Goal: Task Accomplishment & Management: Complete application form

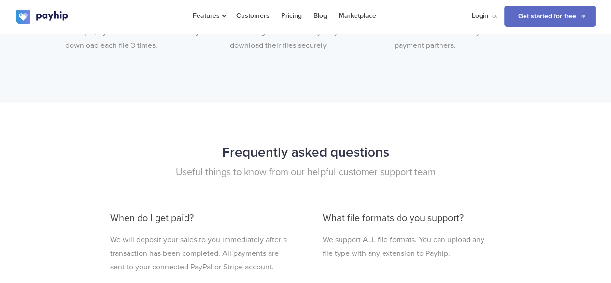
scroll to position [2238, 0]
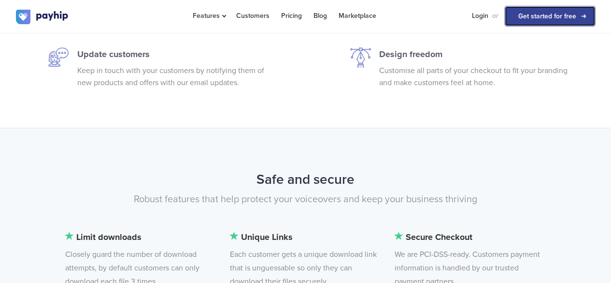
click at [555, 20] on link "Get started for free" at bounding box center [549, 16] width 91 height 21
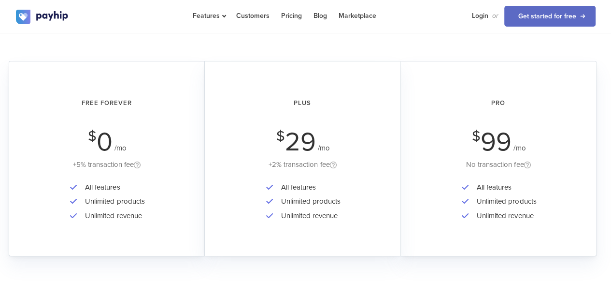
scroll to position [1659, 0]
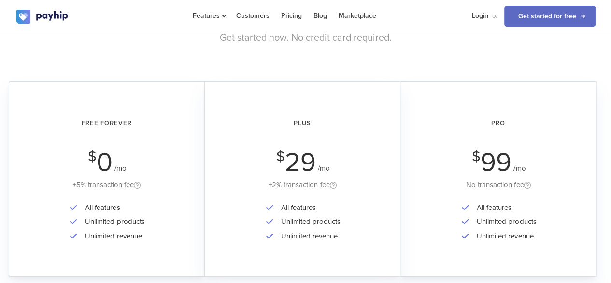
click at [86, 208] on li "All features" at bounding box center [112, 207] width 64 height 14
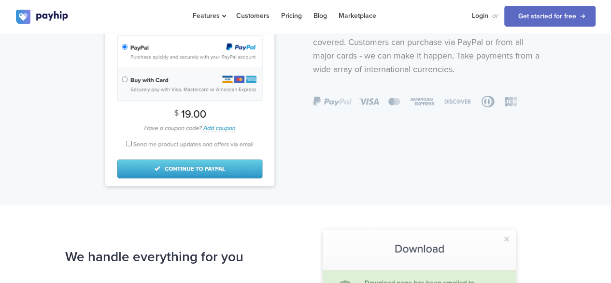
scroll to position [741, 0]
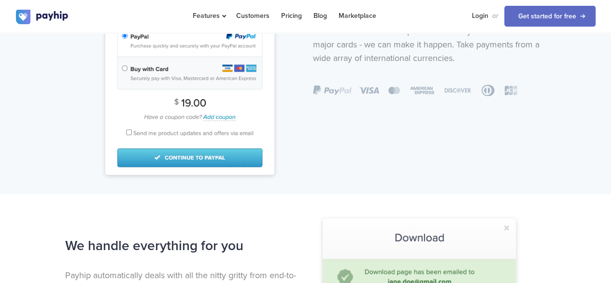
click at [192, 153] on img at bounding box center [189, 62] width 169 height 223
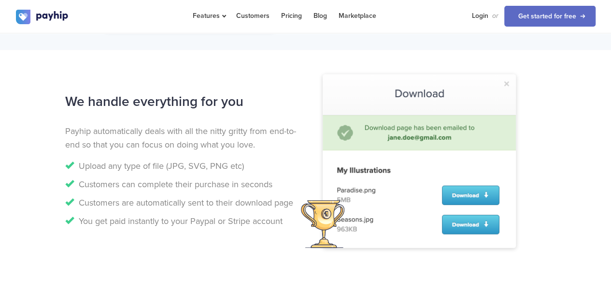
scroll to position [886, 0]
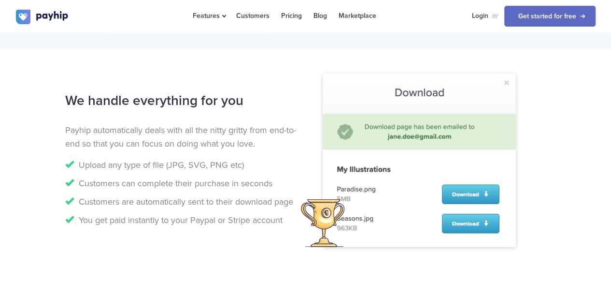
drag, startPoint x: 294, startPoint y: 171, endPoint x: 401, endPoint y: 176, distance: 107.3
click at [300, 171] on div "We handle everything for you Payhip automatically deals with all the nitty grit…" at bounding box center [182, 158] width 248 height 143
click at [446, 183] on img at bounding box center [419, 159] width 193 height 173
click at [461, 197] on img at bounding box center [419, 159] width 193 height 173
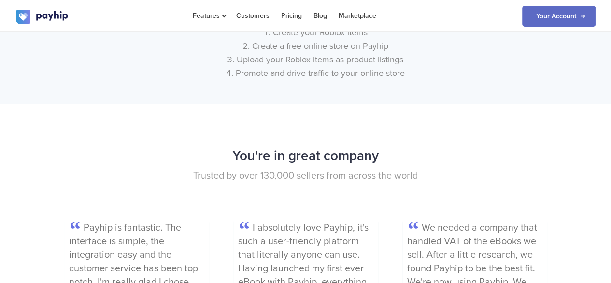
scroll to position [1127, 0]
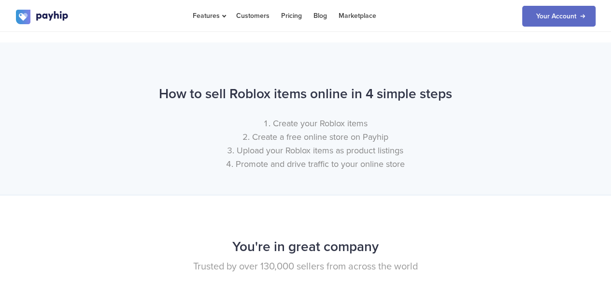
click at [573, 30] on li "Your Account" at bounding box center [555, 15] width 79 height 31
click at [570, 28] on li "Your Account" at bounding box center [555, 15] width 79 height 31
click at [572, 22] on link "Your Account" at bounding box center [558, 16] width 73 height 21
